Goal: Download file/media

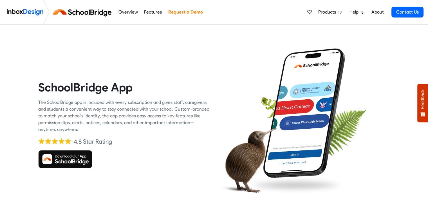
click at [72, 158] on img at bounding box center [65, 159] width 54 height 18
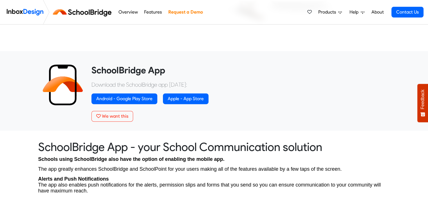
scroll to position [197, 0]
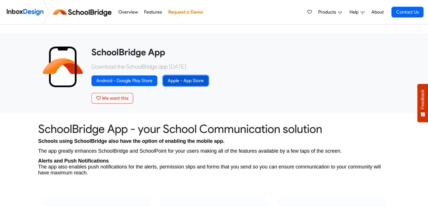
click at [183, 82] on link "Apple - App Store" at bounding box center [186, 80] width 46 height 11
